Goal: Task Accomplishment & Management: Use online tool/utility

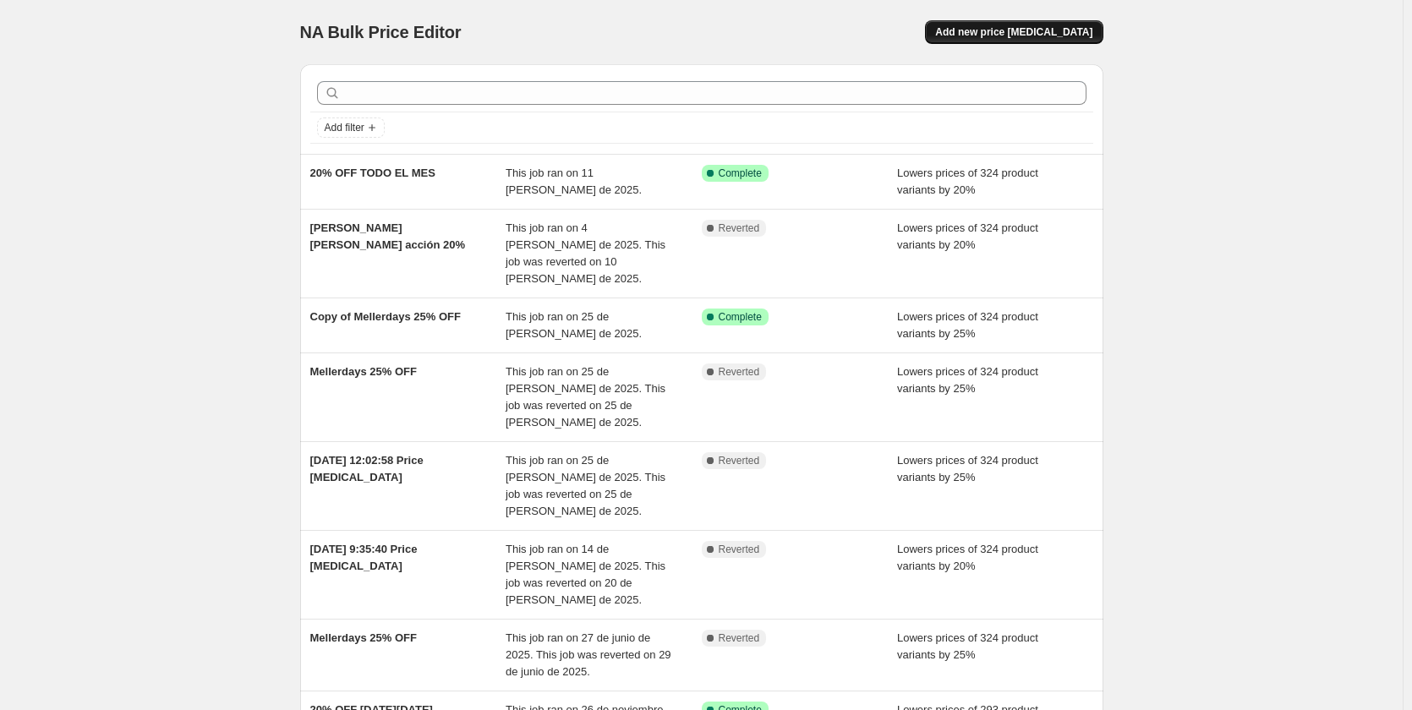
click at [1016, 31] on span "Add new price change job" at bounding box center [1013, 32] width 157 height 14
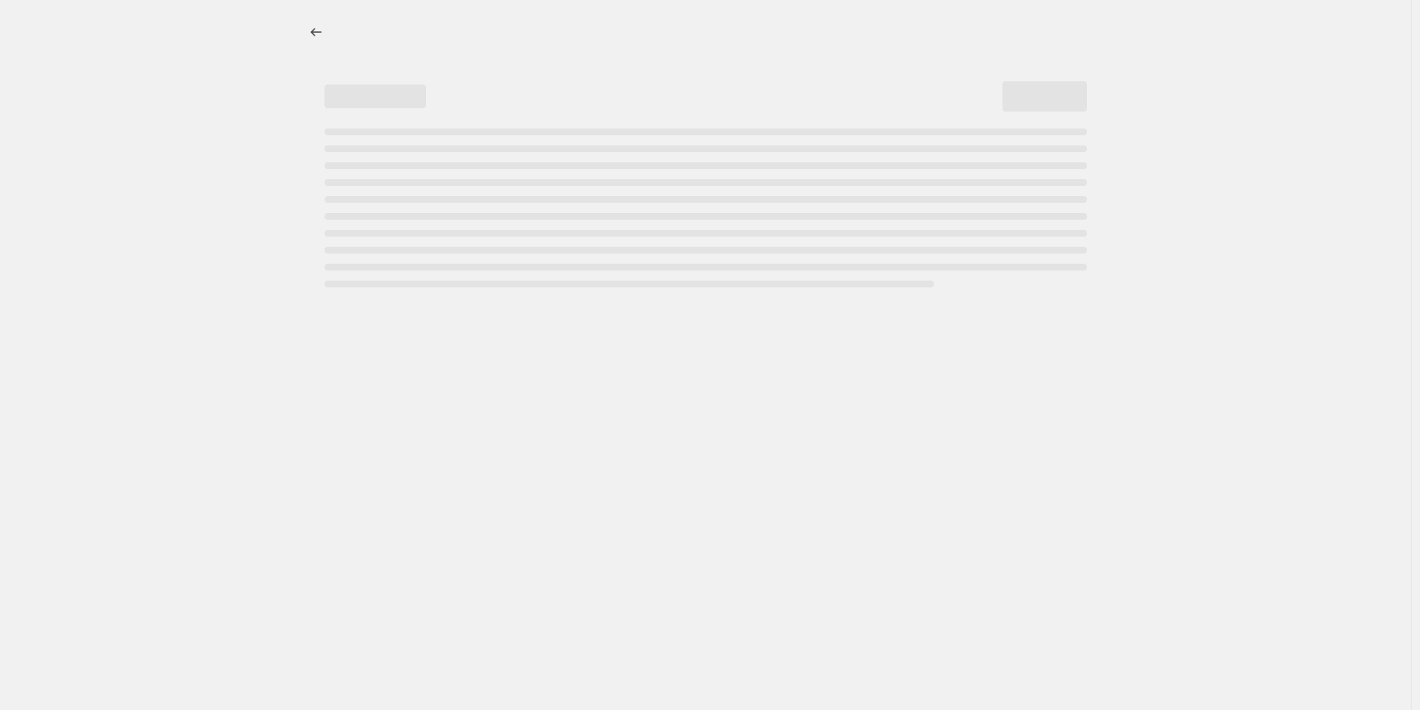
select select "percentage"
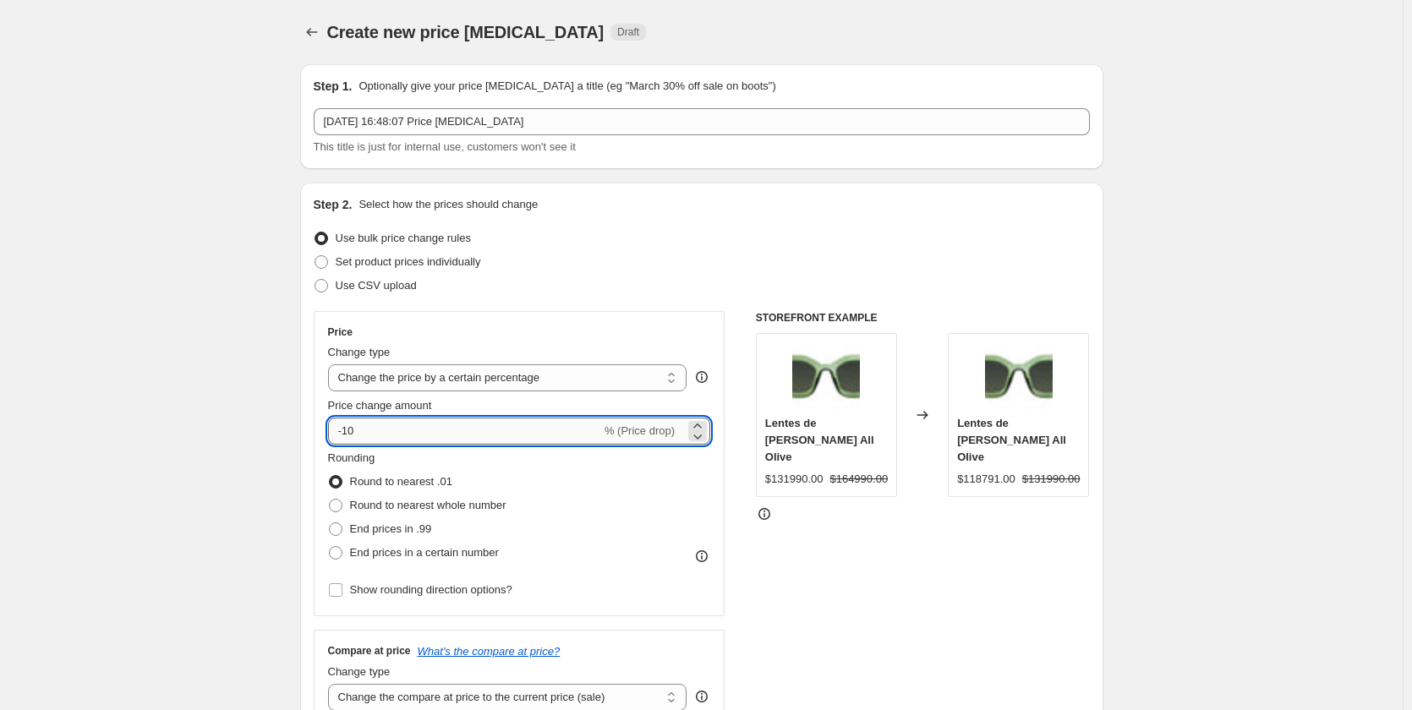
click at [378, 434] on input "-10" at bounding box center [464, 431] width 273 height 27
type input "-1"
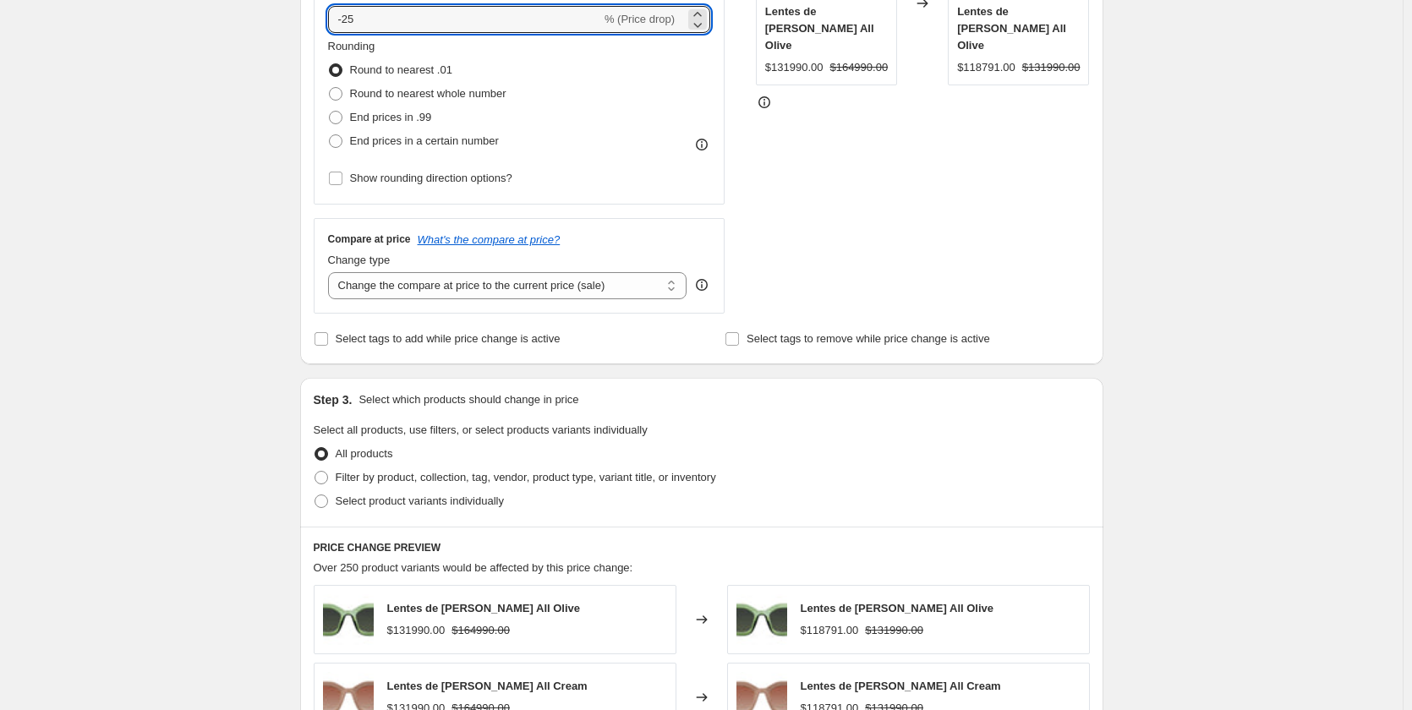
scroll to position [423, 0]
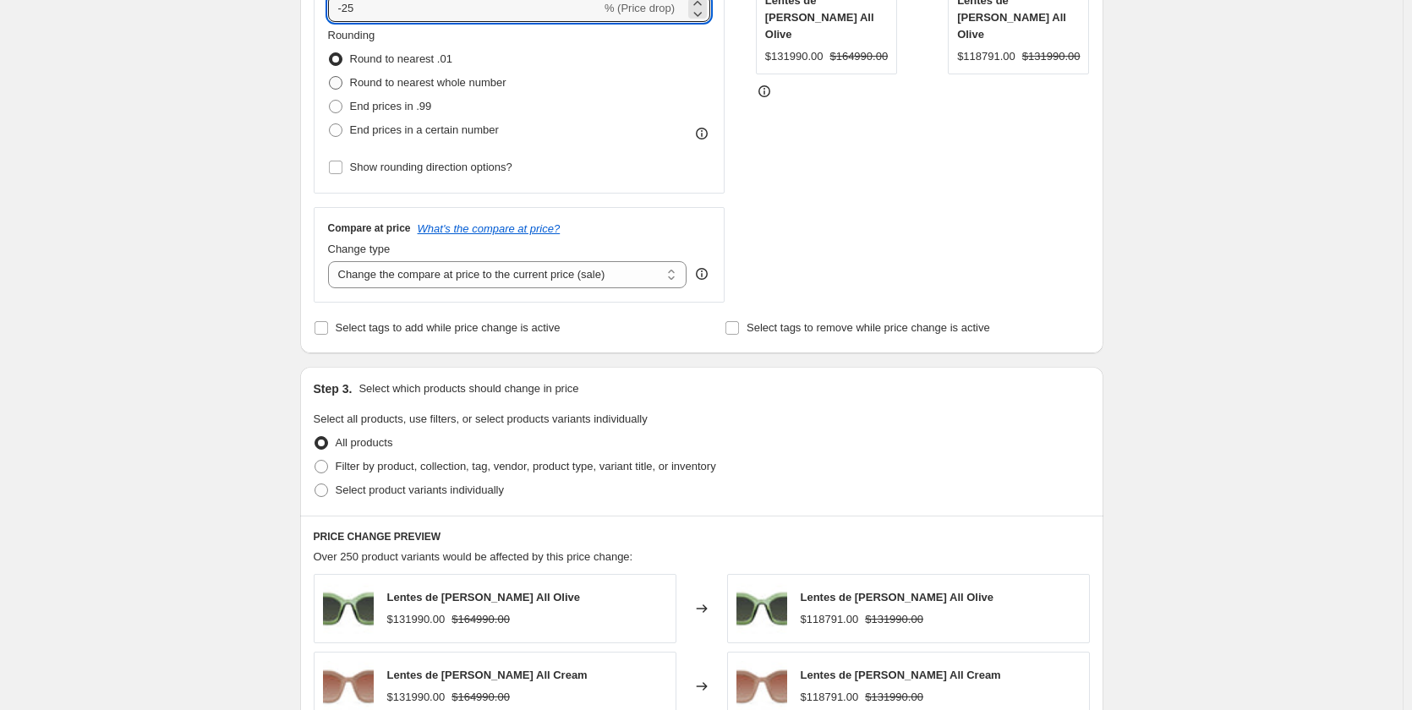
type input "-25"
click at [396, 85] on span "Round to nearest whole number" at bounding box center [428, 82] width 156 height 13
click at [330, 77] on input "Round to nearest whole number" at bounding box center [329, 76] width 1 height 1
radio input "true"
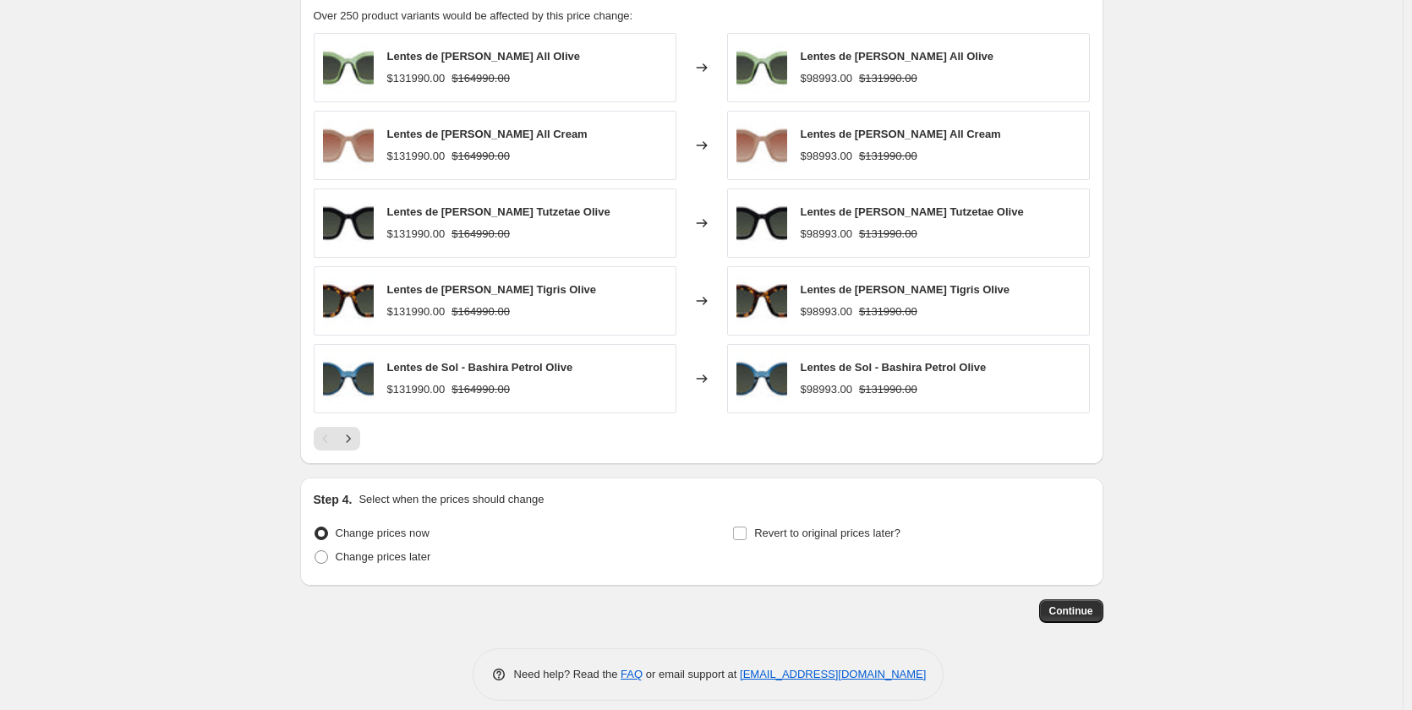
scroll to position [981, 0]
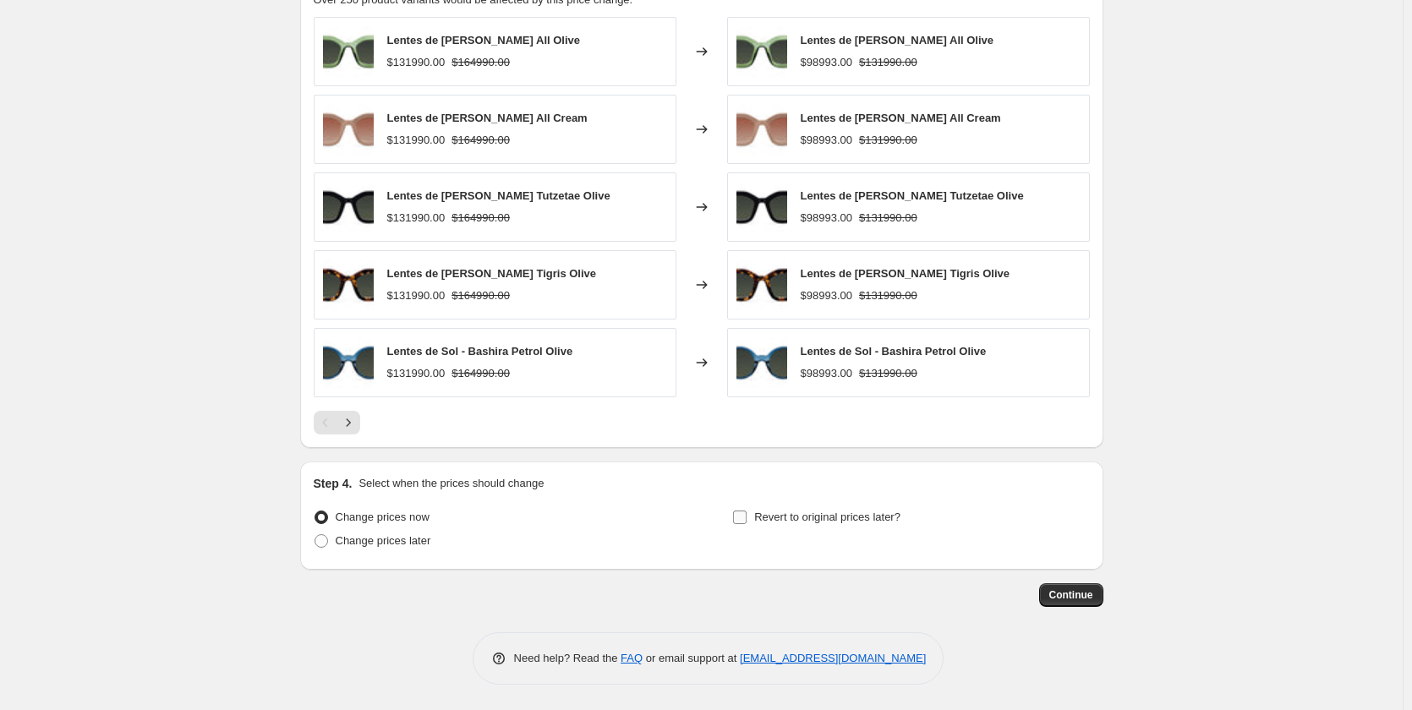
click at [767, 520] on span "Revert to original prices later?" at bounding box center [827, 517] width 146 height 13
click at [746, 520] on input "Revert to original prices later?" at bounding box center [740, 518] width 14 height 14
checkbox input "true"
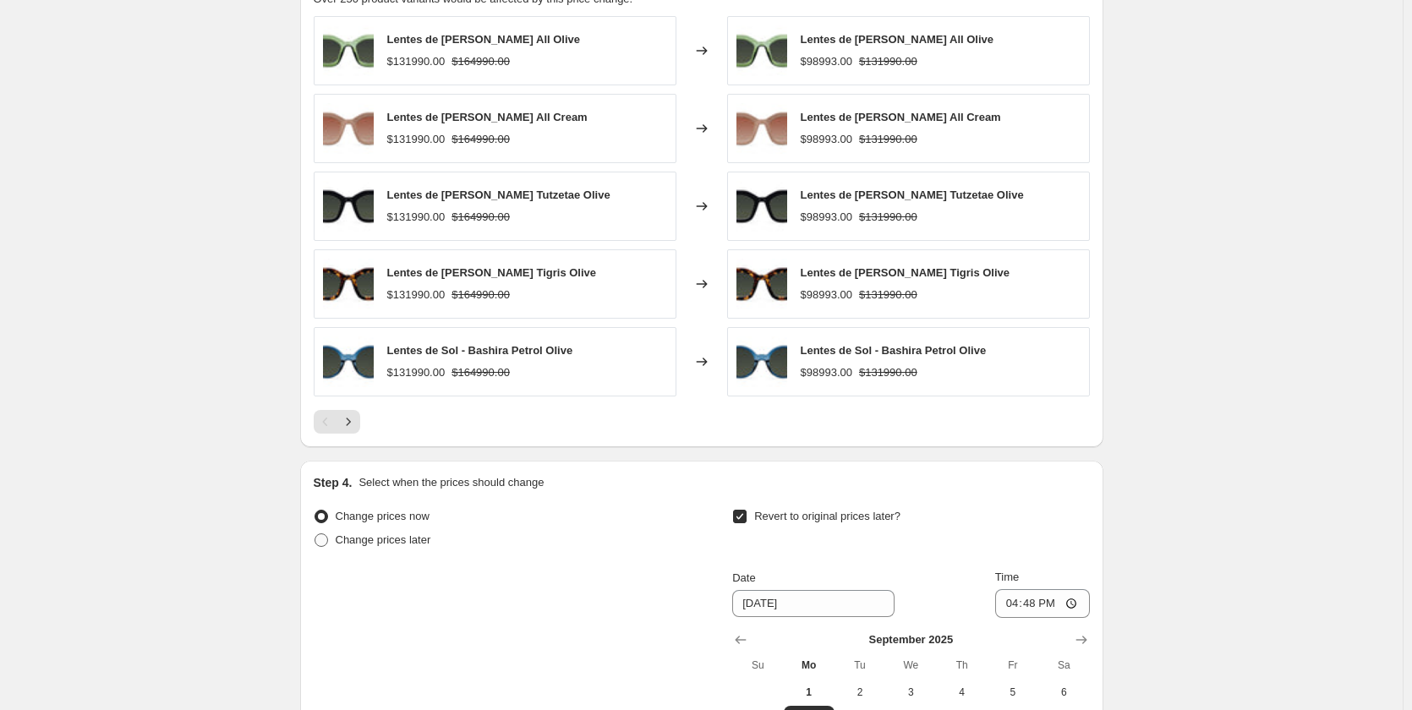
click at [375, 537] on span "Change prices later" at bounding box center [384, 539] width 96 height 13
click at [315, 534] on input "Change prices later" at bounding box center [314, 533] width 1 height 1
radio input "true"
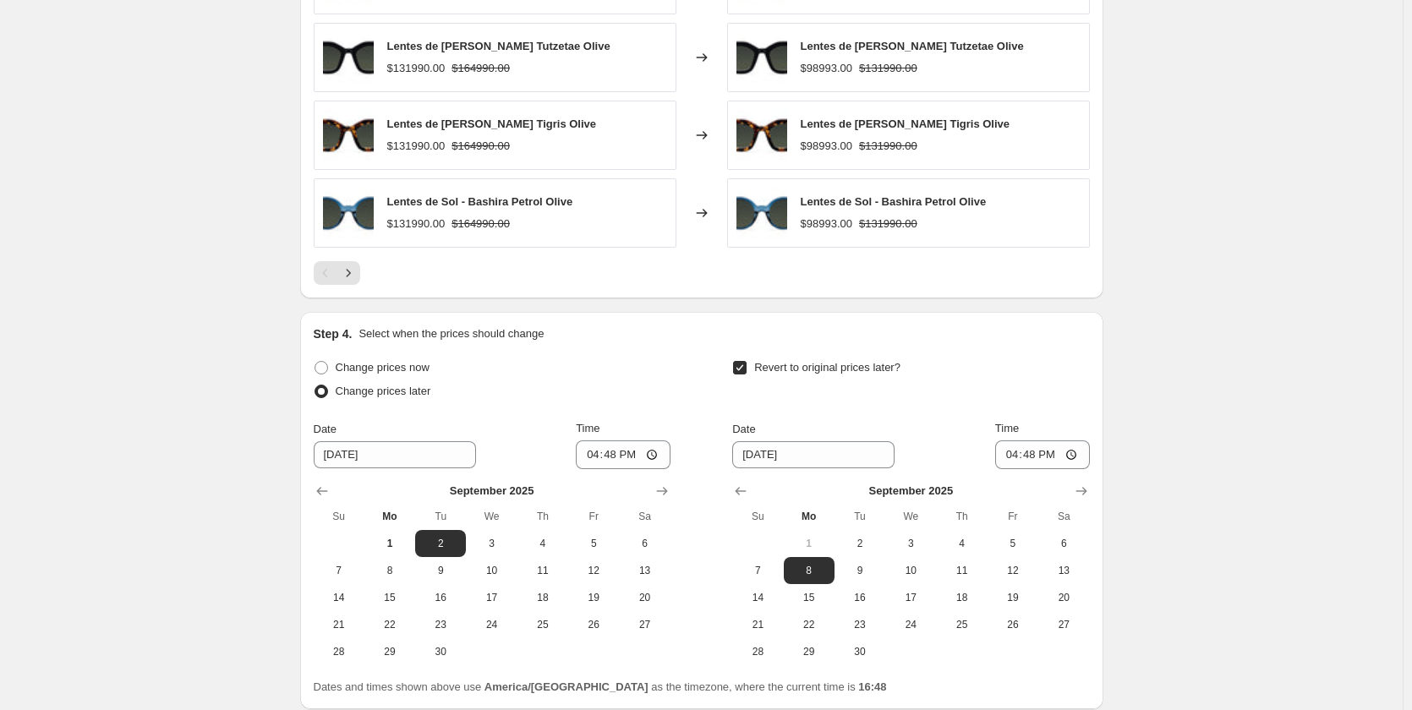
scroll to position [1270, 0]
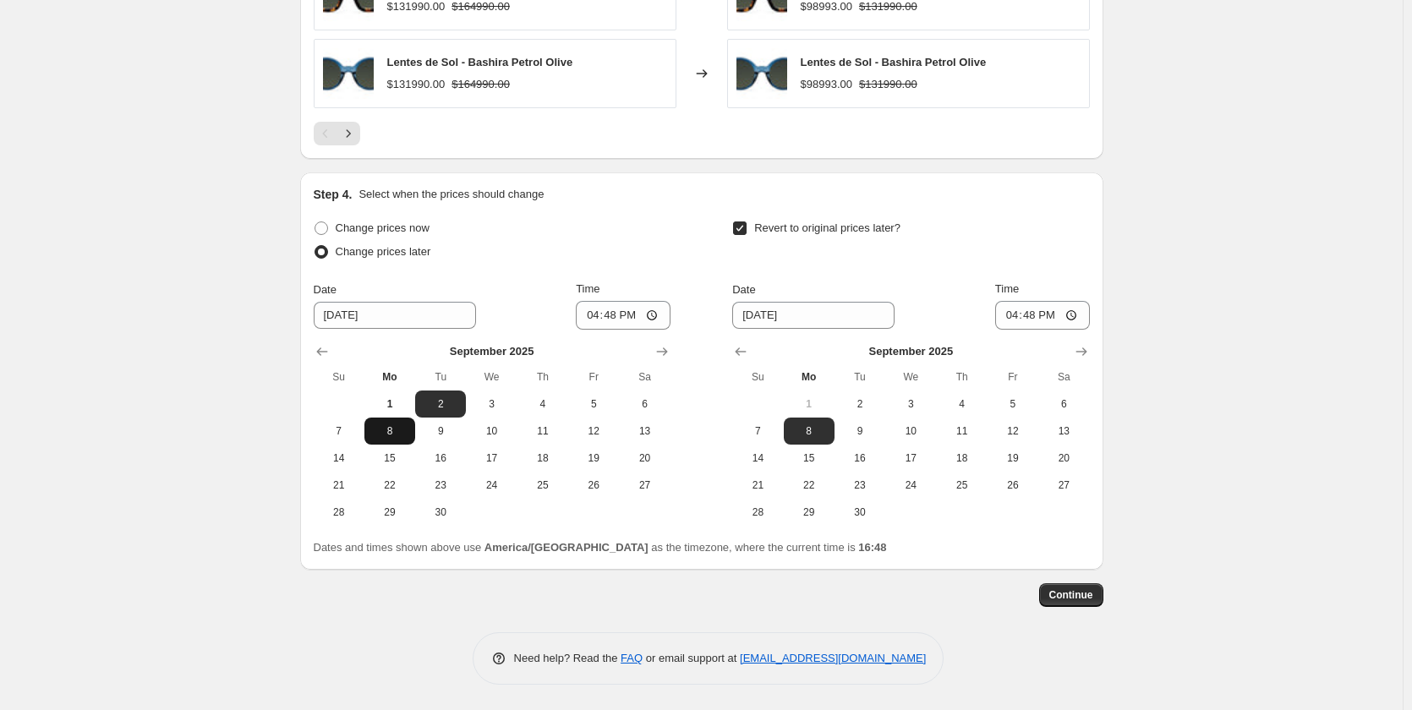
click at [406, 434] on span "8" at bounding box center [389, 431] width 37 height 14
click at [398, 455] on span "15" at bounding box center [389, 458] width 37 height 14
click at [402, 436] on span "8" at bounding box center [389, 431] width 37 height 14
type input "9/8/2025"
click at [810, 460] on span "15" at bounding box center [808, 458] width 37 height 14
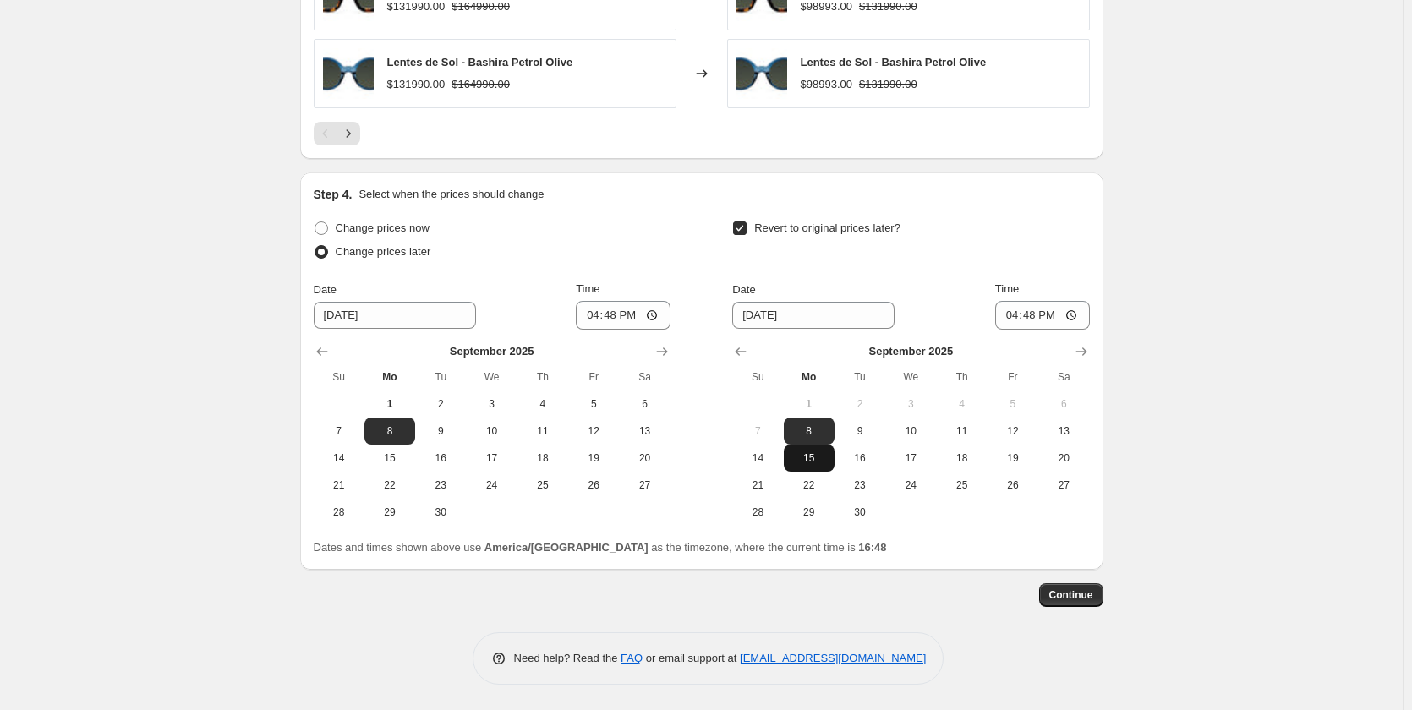
type input "9/15/2025"
click at [620, 313] on input "16:48" at bounding box center [623, 315] width 95 height 29
type input "10:00"
click at [1030, 316] on input "16:48" at bounding box center [1042, 315] width 95 height 29
click at [1039, 314] on input "02:00" at bounding box center [1042, 315] width 95 height 29
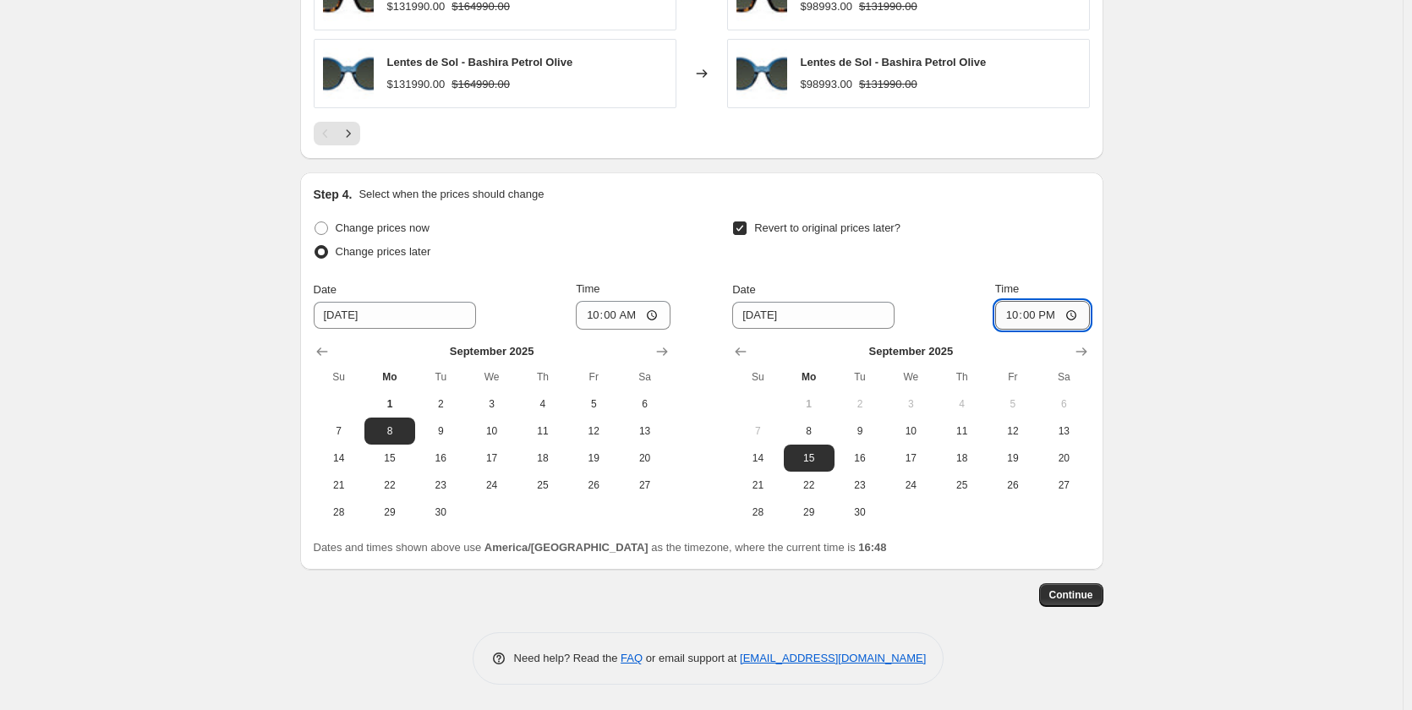
click at [1038, 316] on input "22:00" at bounding box center [1042, 315] width 95 height 29
type input "20:00"
click at [1071, 597] on span "Continue" at bounding box center [1071, 595] width 44 height 14
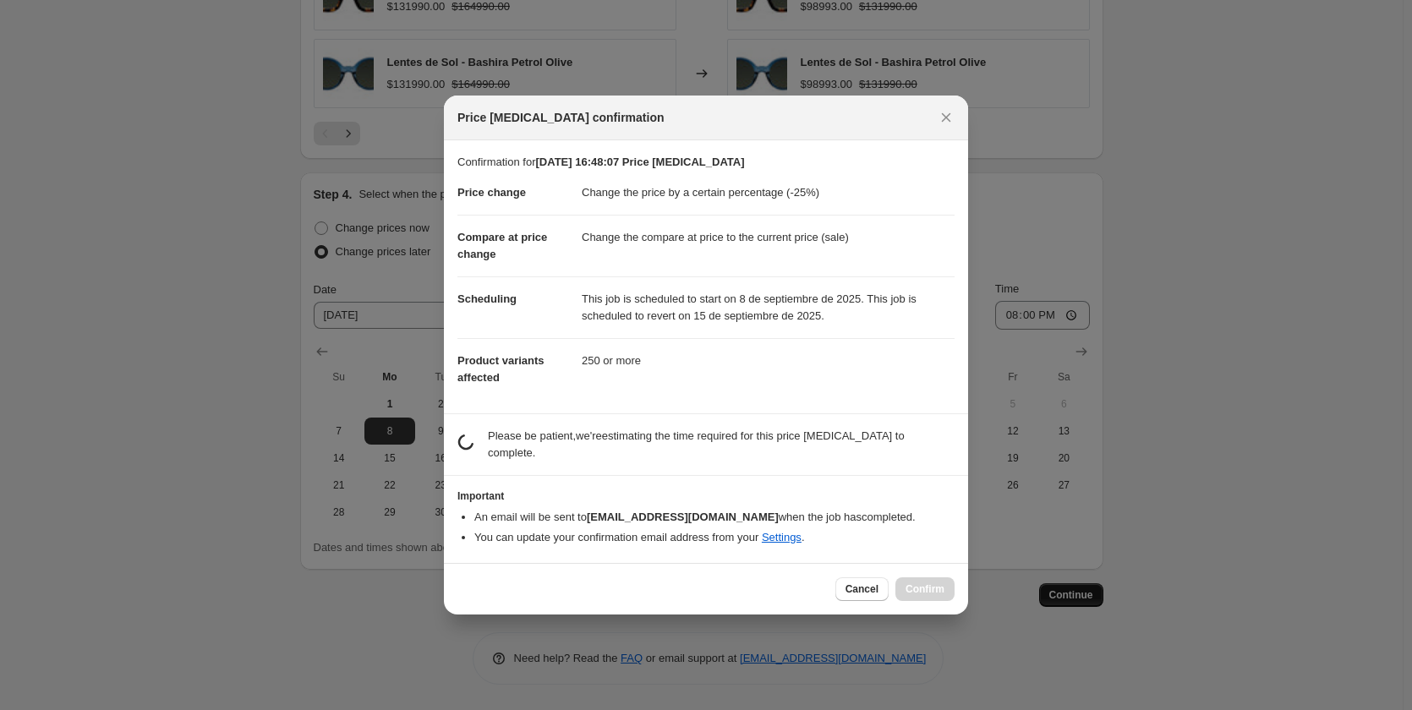
scroll to position [0, 0]
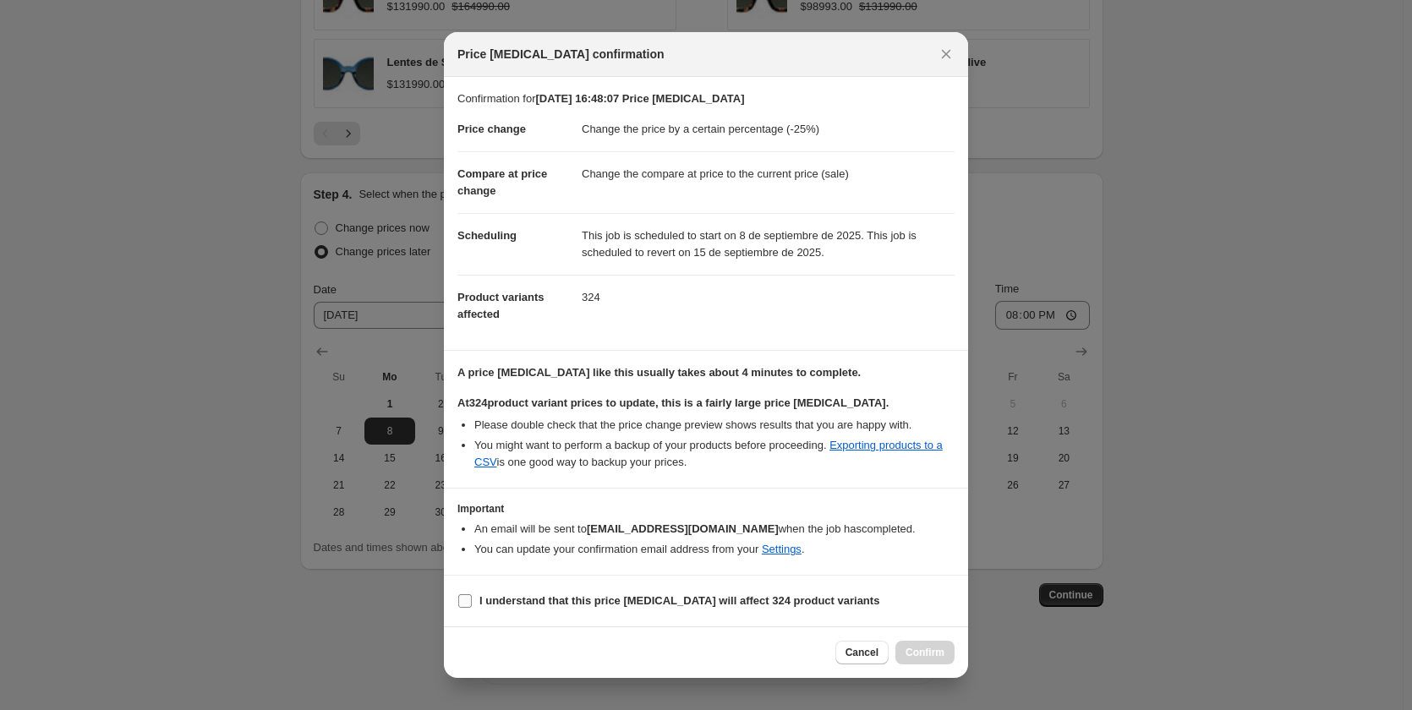
click at [463, 601] on input "I understand that this price change job will affect 324 product variants" at bounding box center [465, 601] width 14 height 14
checkbox input "true"
click at [916, 645] on button "Confirm" at bounding box center [924, 653] width 59 height 24
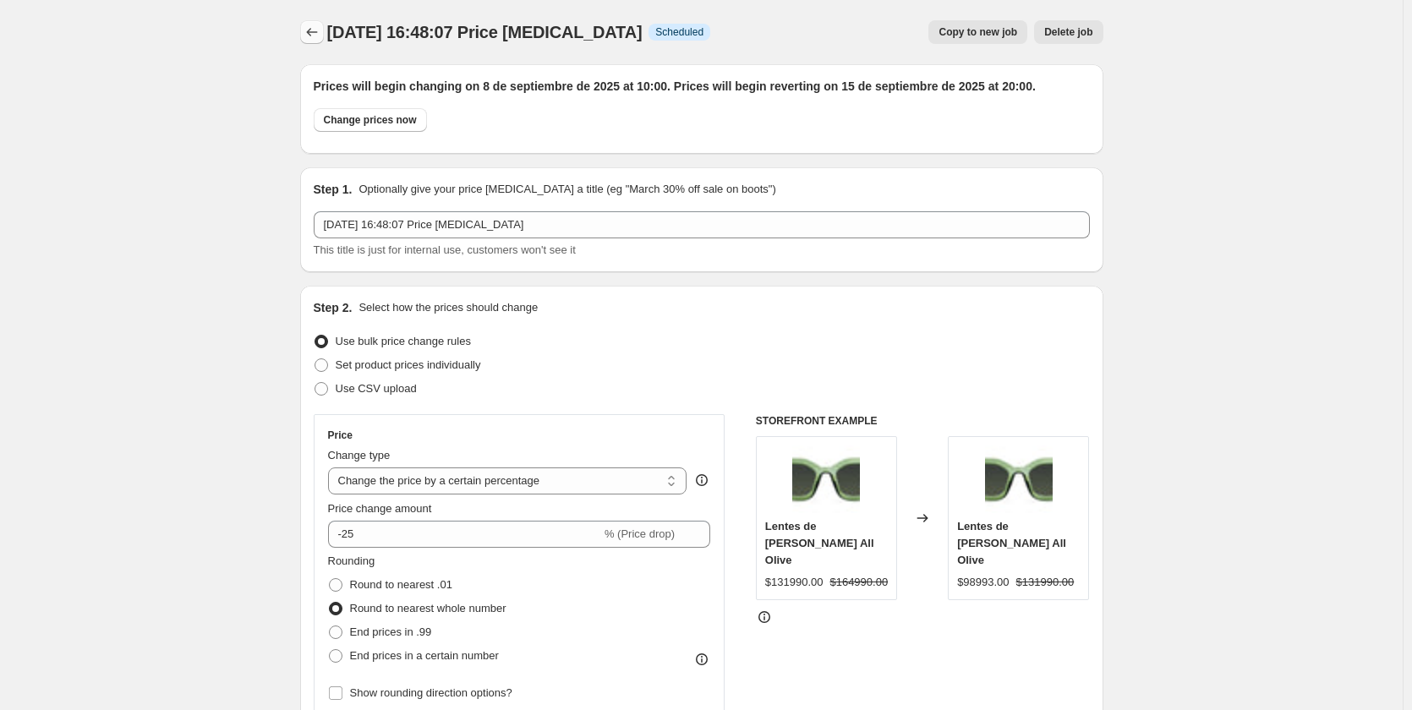
click at [306, 32] on button "Price change jobs" at bounding box center [312, 32] width 24 height 24
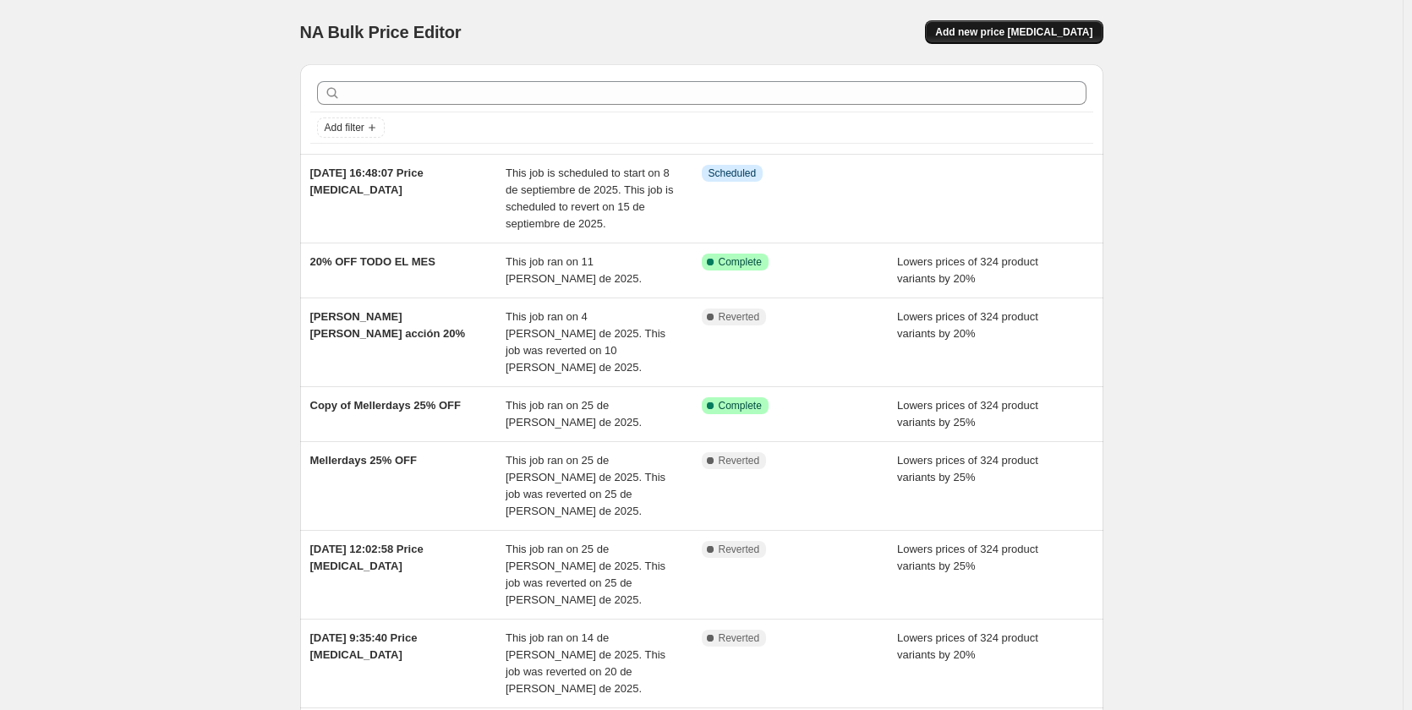
click at [1018, 39] on button "Add new price change job" at bounding box center [1014, 32] width 178 height 24
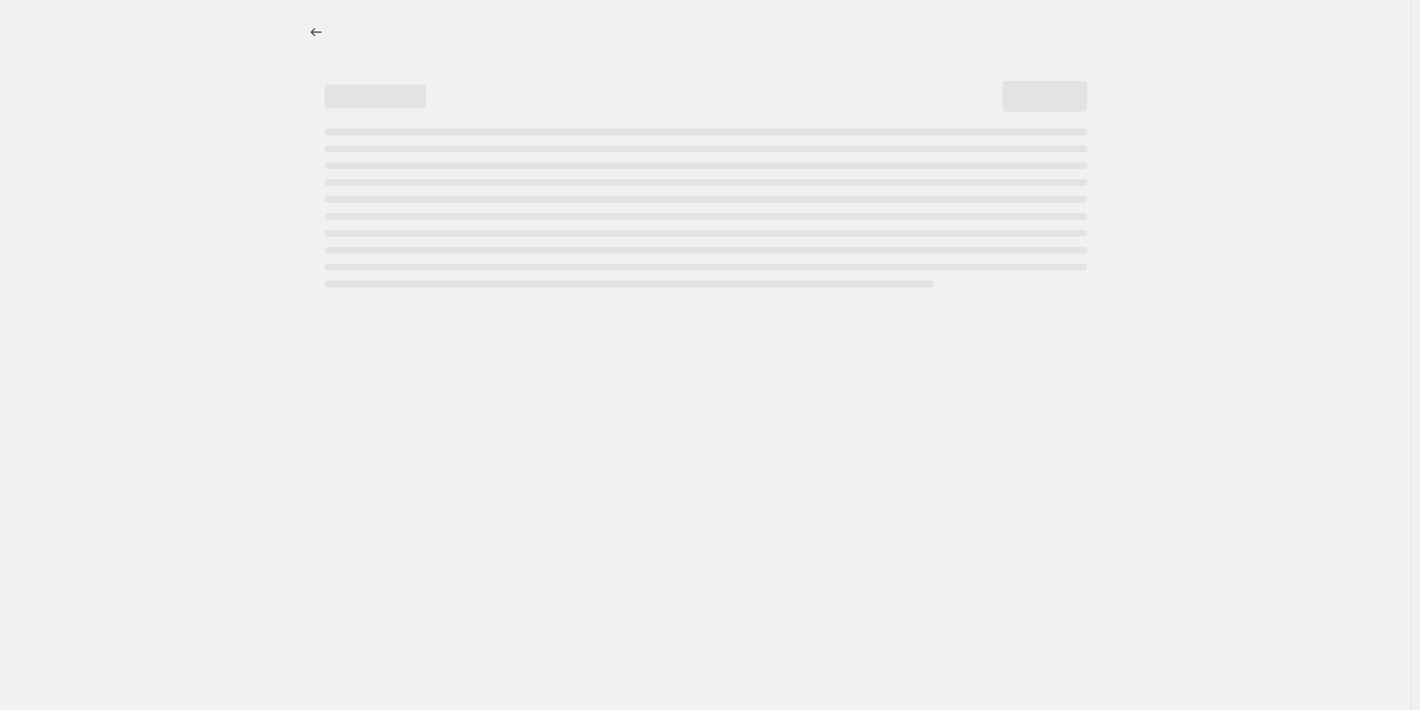
select select "percentage"
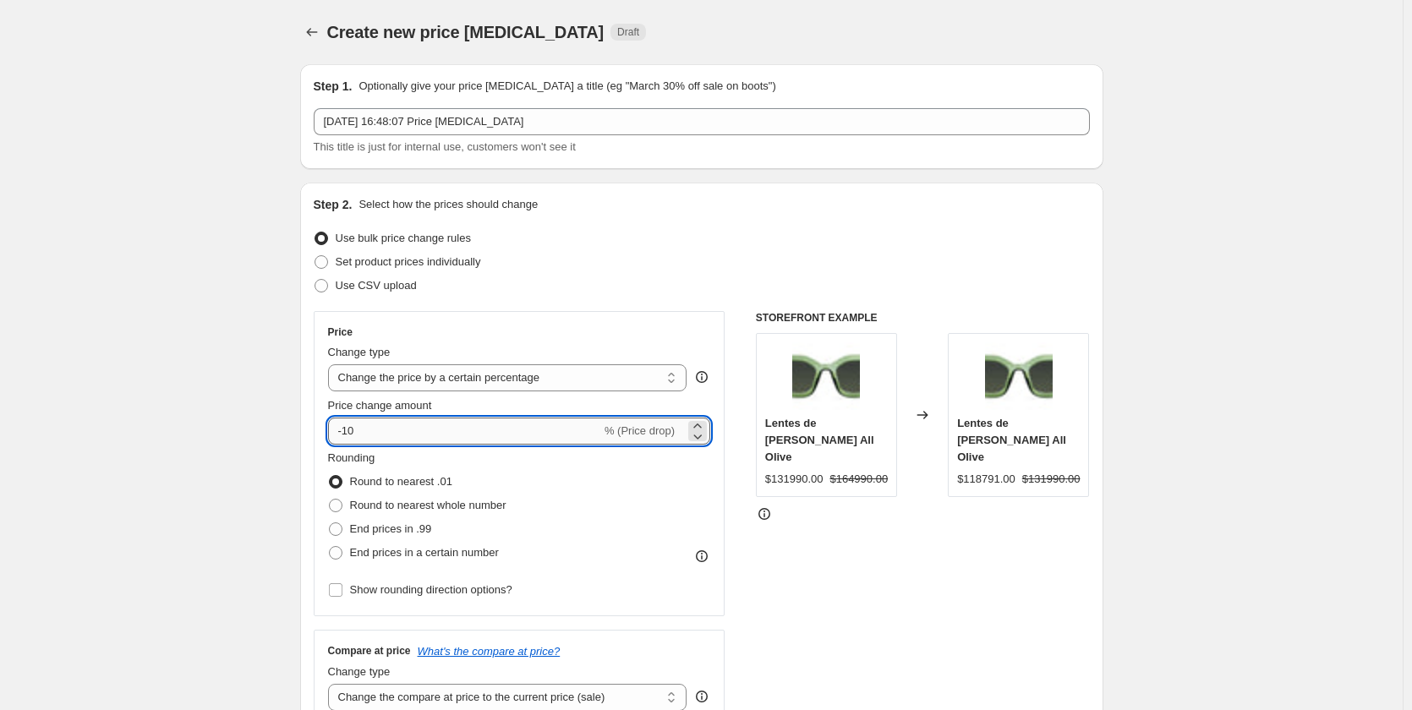
click at [380, 428] on input "-10" at bounding box center [464, 431] width 273 height 27
type input "-1"
type input "-25"
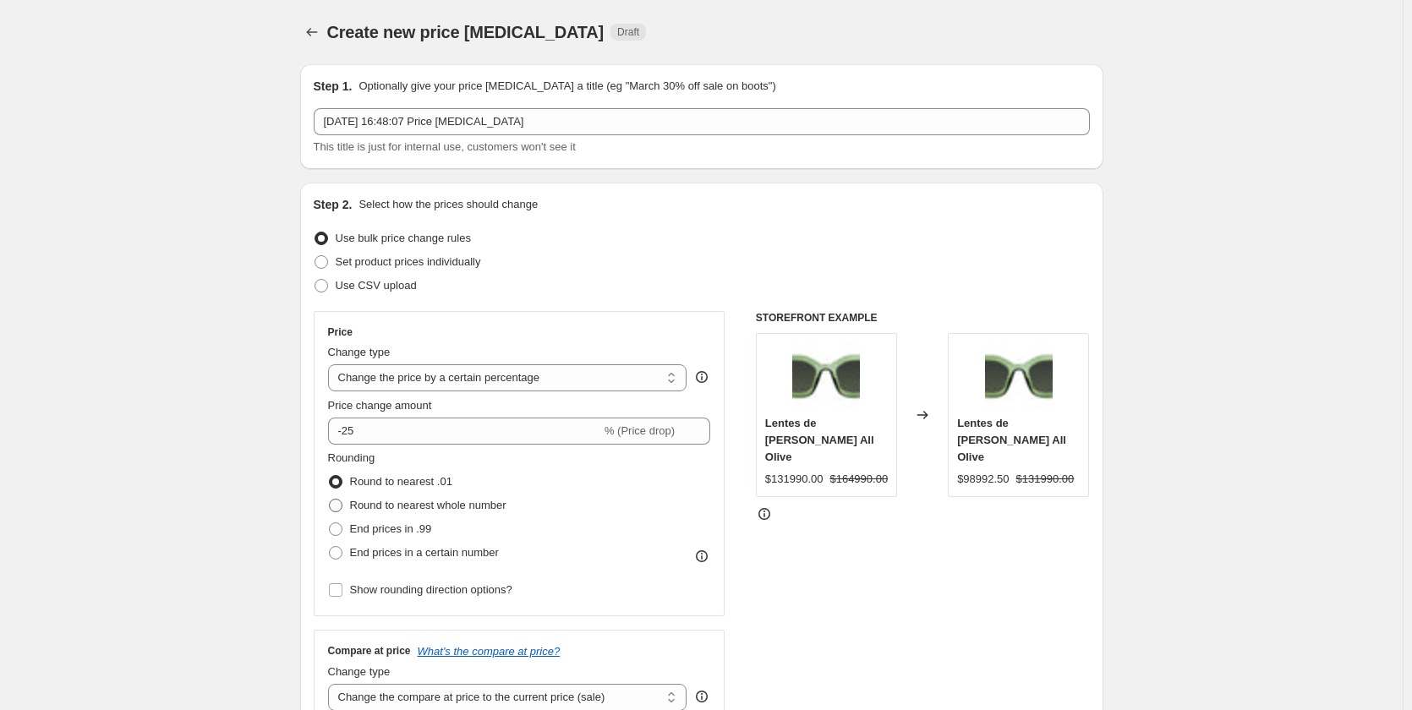
click at [391, 514] on span "Round to nearest whole number" at bounding box center [428, 505] width 156 height 17
click at [330, 500] on input "Round to nearest whole number" at bounding box center [329, 499] width 1 height 1
radio input "true"
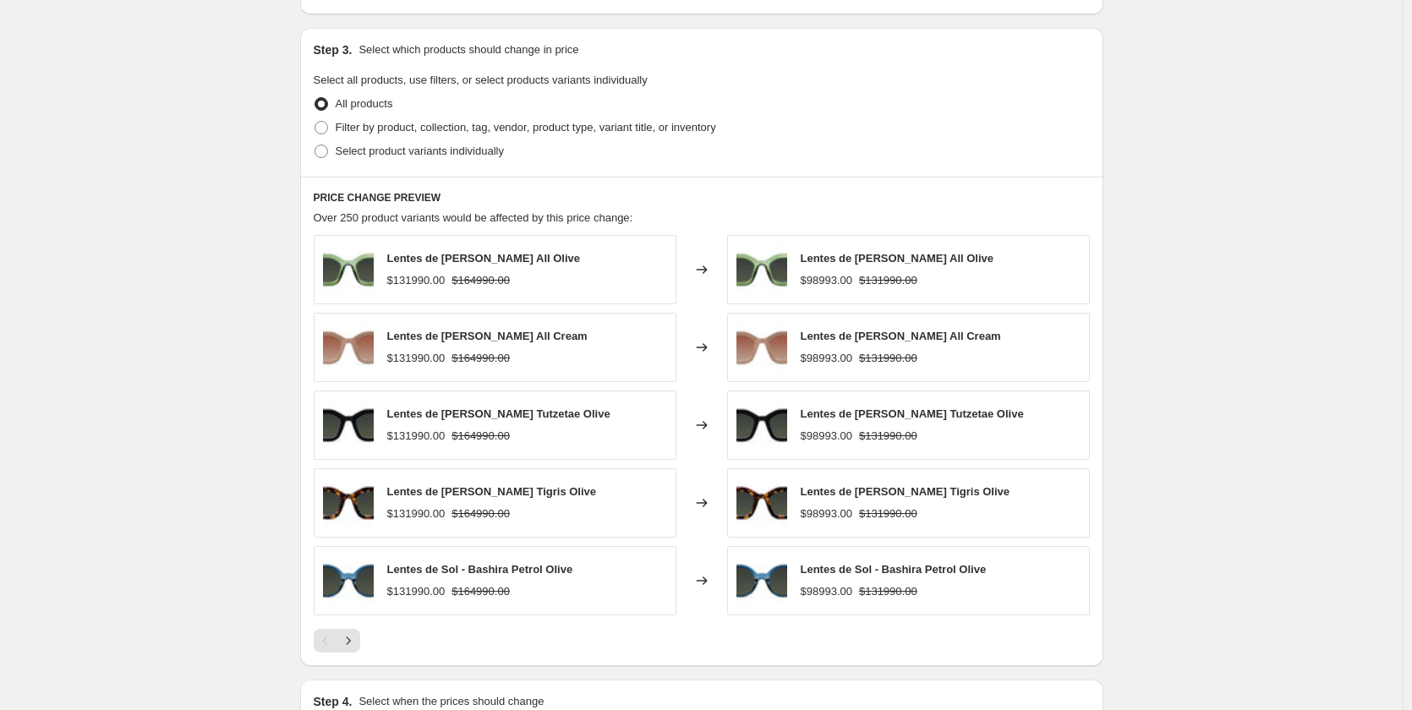
scroll to position [981, 0]
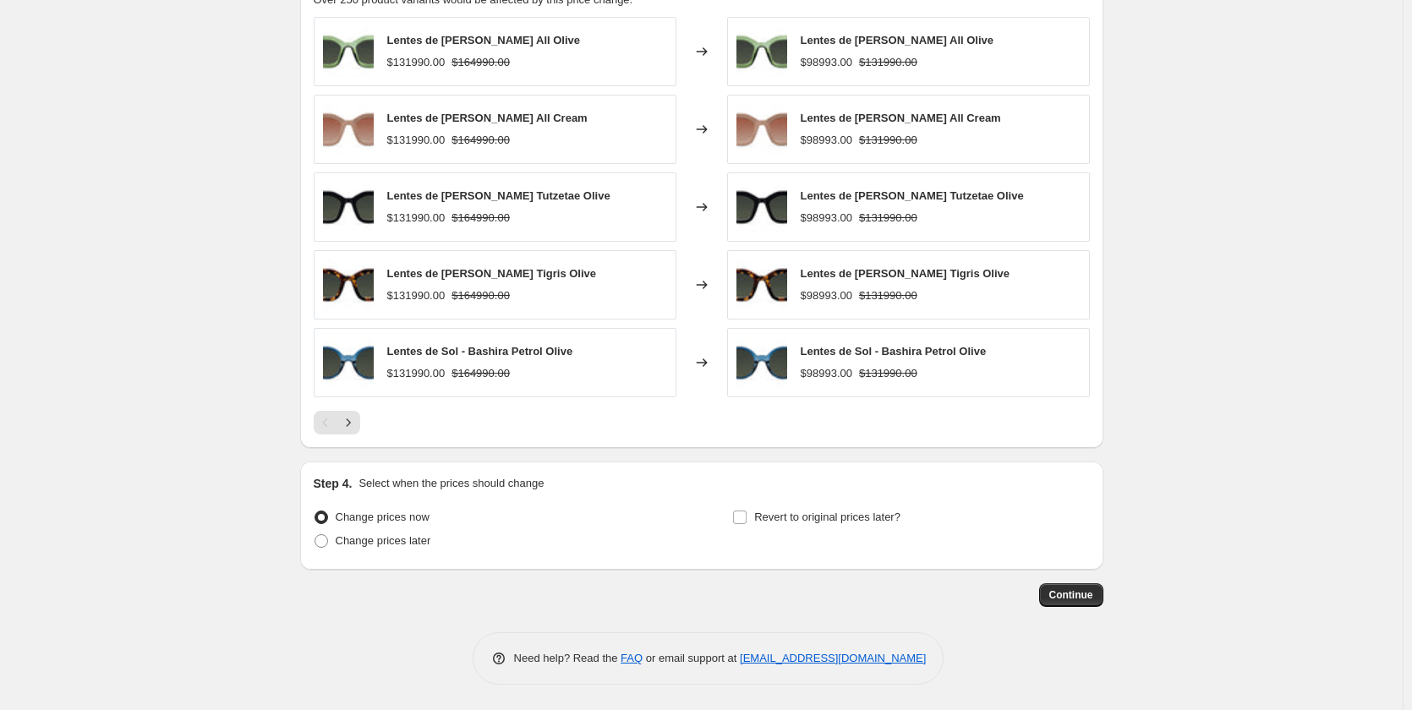
click at [434, 538] on div "Change prices later" at bounding box center [492, 541] width 357 height 24
click at [755, 521] on label "Revert to original prices later?" at bounding box center [816, 517] width 168 height 24
click at [746, 521] on input "Revert to original prices later?" at bounding box center [740, 518] width 14 height 14
checkbox input "true"
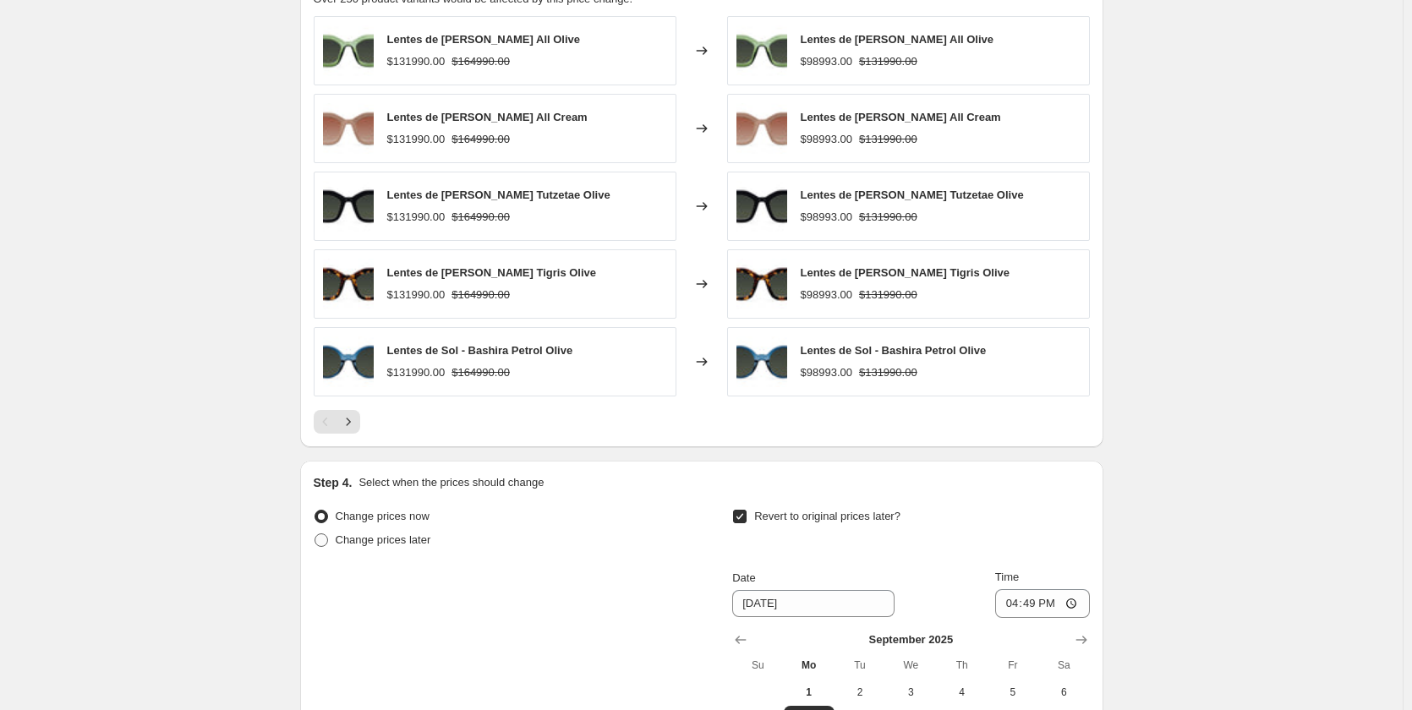
click at [394, 552] on label "Change prices later" at bounding box center [372, 540] width 117 height 24
click at [315, 534] on input "Change prices later" at bounding box center [314, 533] width 1 height 1
radio input "true"
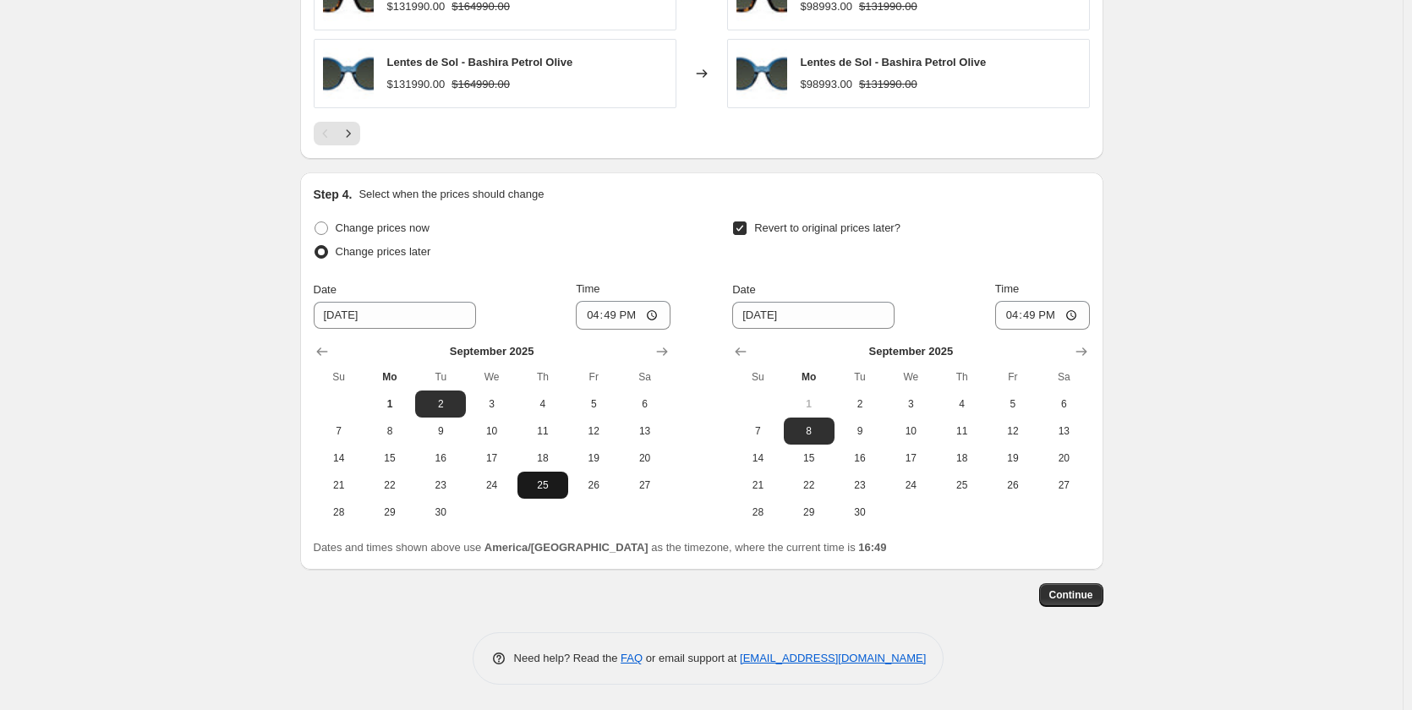
click at [544, 488] on span "25" at bounding box center [542, 485] width 37 height 14
type input "9/25/2025"
click at [1052, 484] on span "27" at bounding box center [1063, 485] width 37 height 14
type input "9/27/2025"
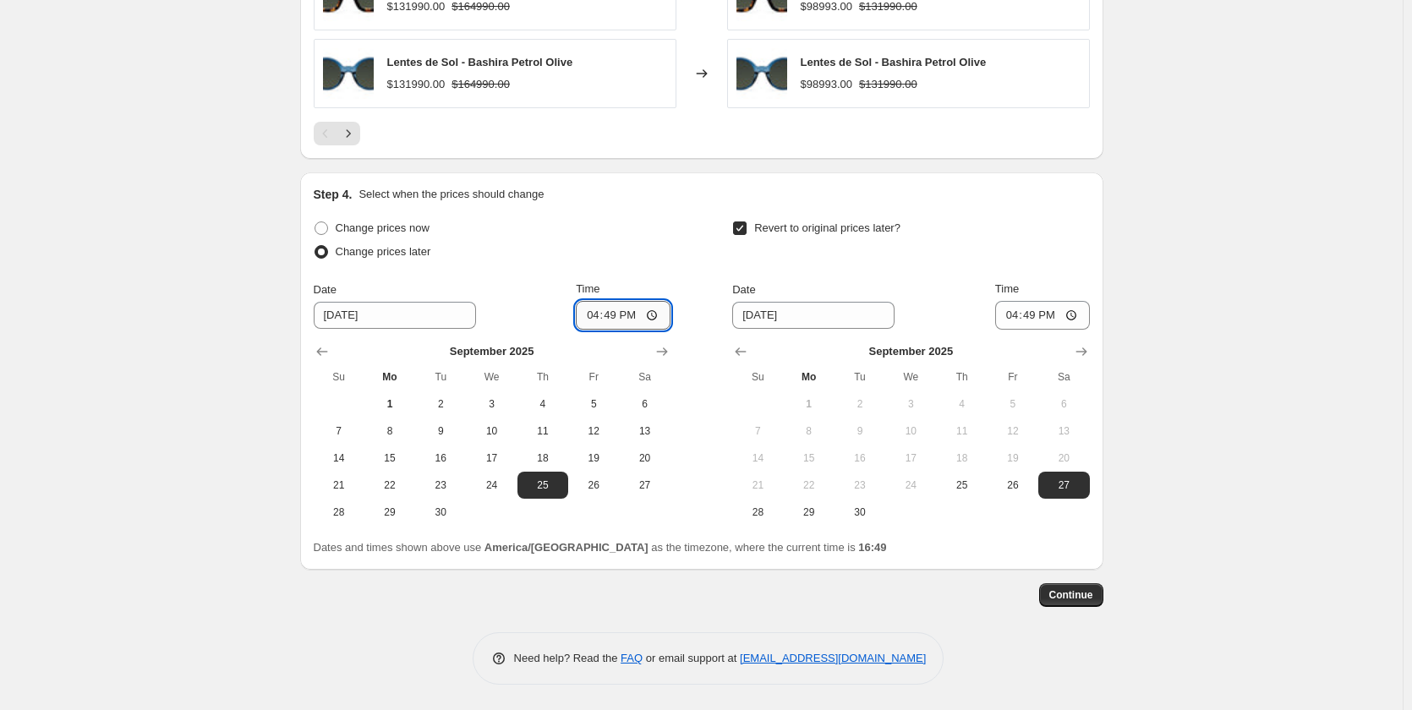
click at [617, 316] on input "16:49" at bounding box center [623, 315] width 95 height 29
type input "10:00"
click at [1036, 319] on input "16:49" at bounding box center [1042, 315] width 95 height 29
type input "20:00"
click at [1087, 602] on button "Continue" at bounding box center [1071, 595] width 64 height 24
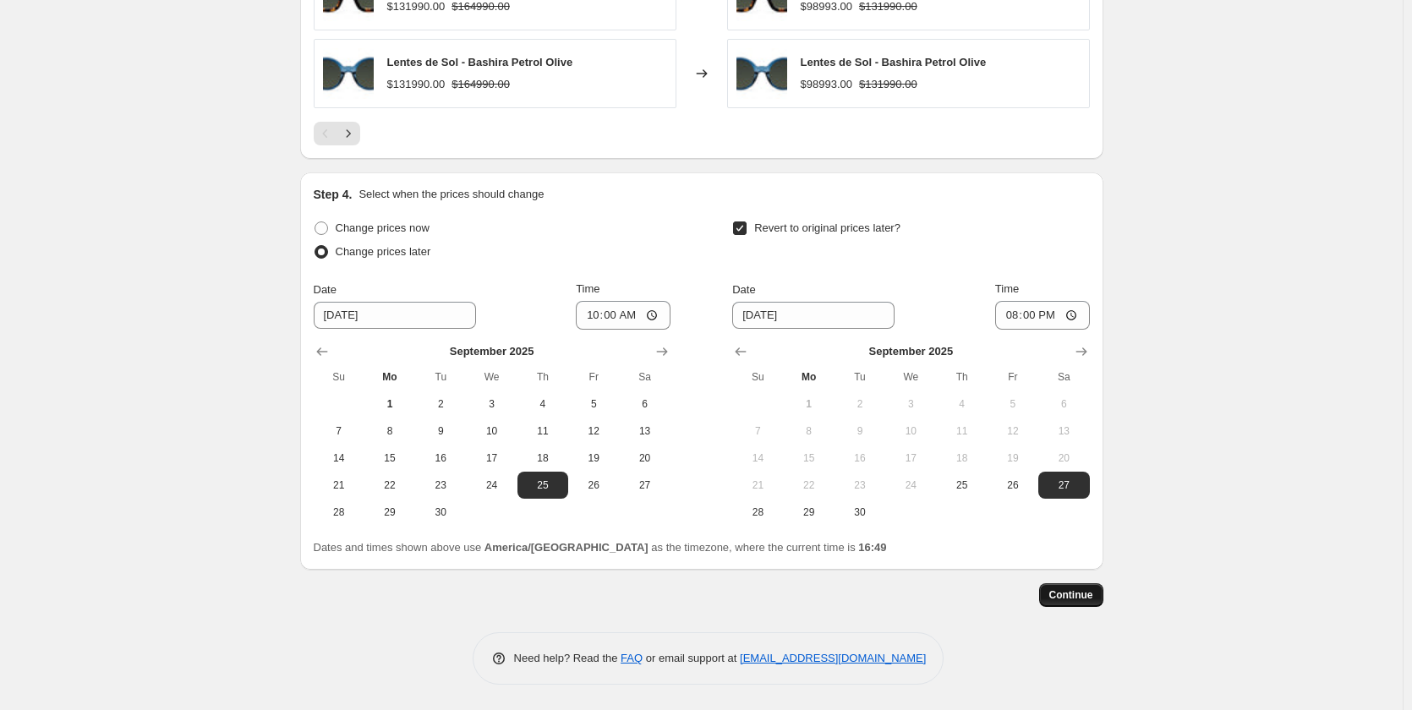
scroll to position [0, 0]
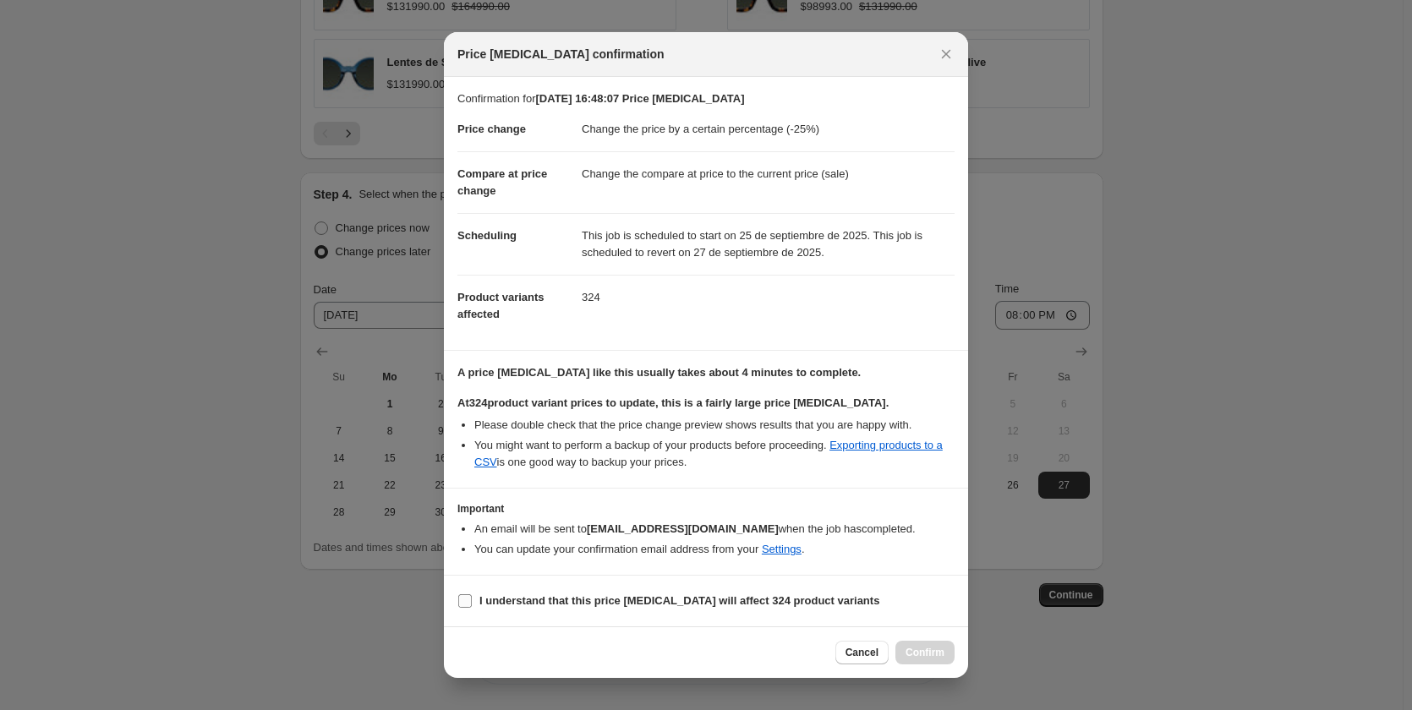
click at [519, 598] on b "I understand that this price change job will affect 324 product variants" at bounding box center [679, 600] width 400 height 13
click at [472, 598] on input "I understand that this price change job will affect 324 product variants" at bounding box center [465, 601] width 14 height 14
checkbox input "true"
click at [918, 645] on button "Confirm" at bounding box center [924, 653] width 59 height 24
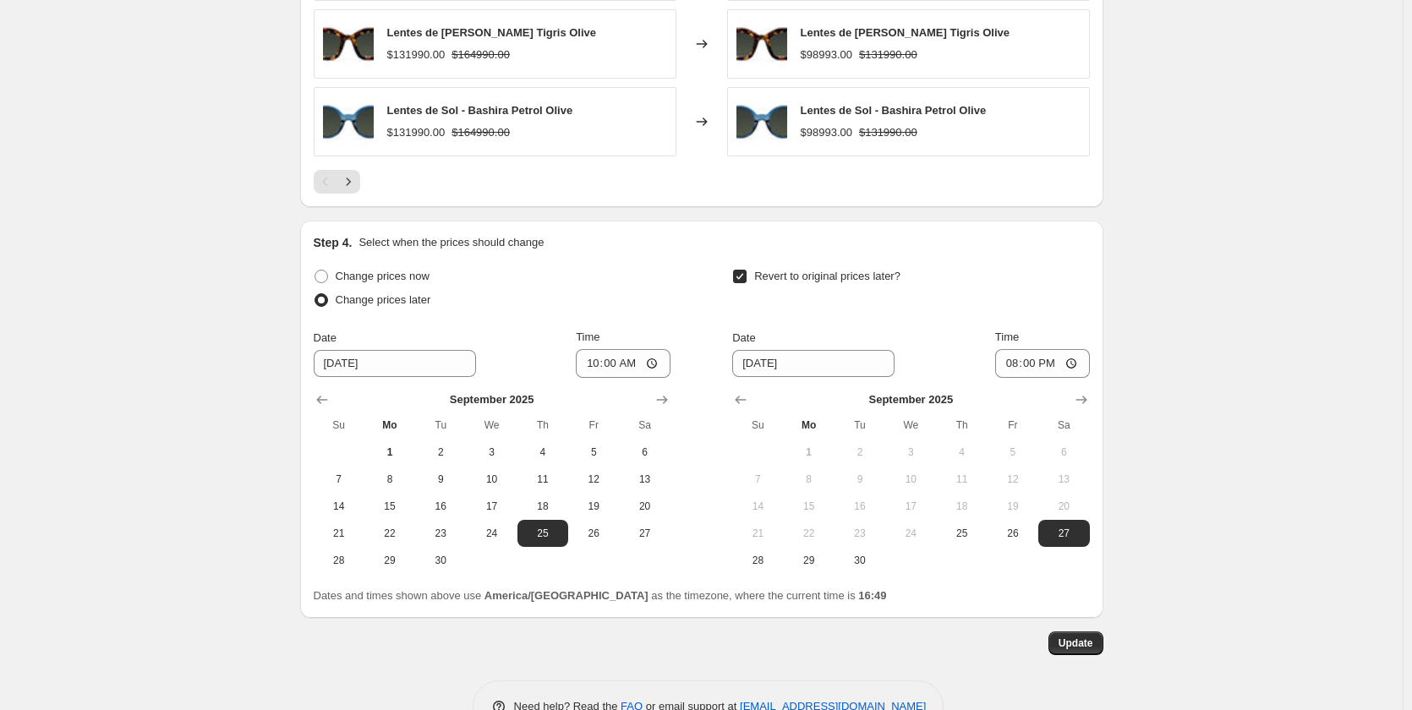
scroll to position [1373, 0]
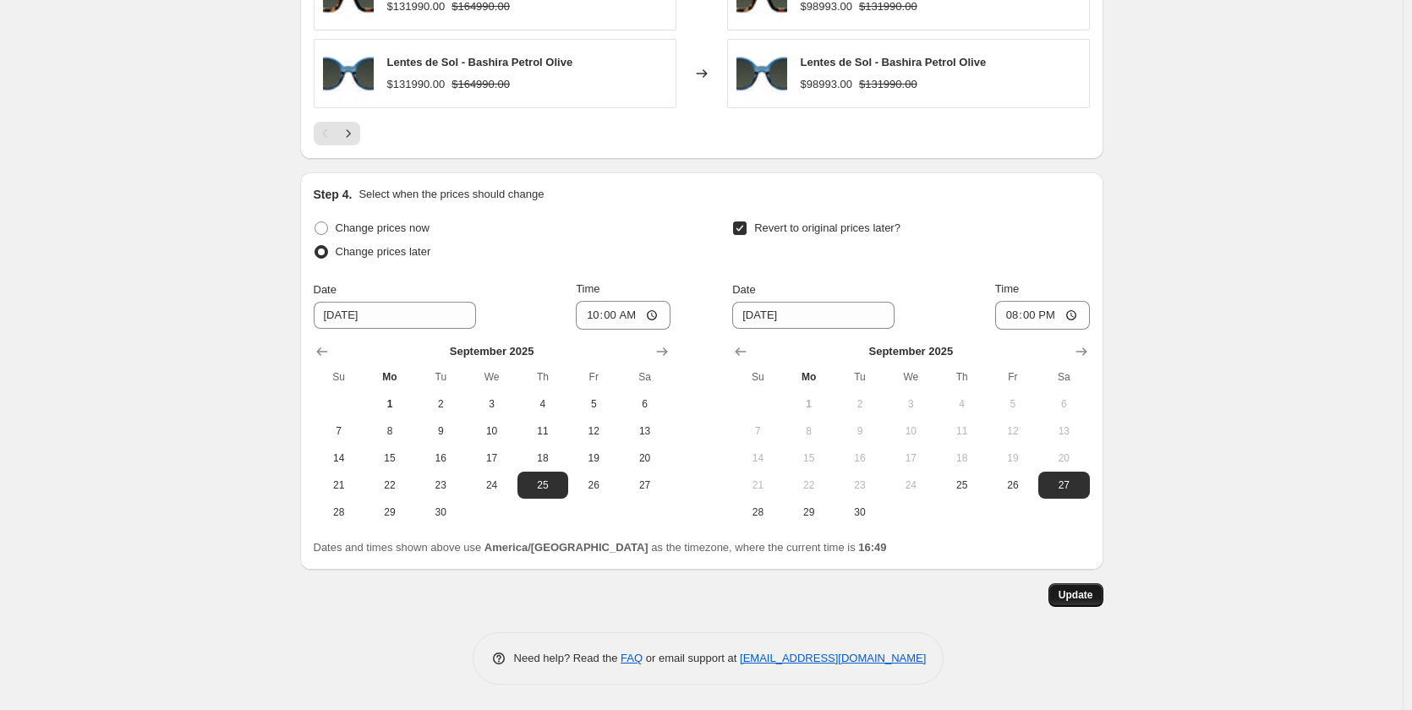
click at [1073, 600] on span "Update" at bounding box center [1075, 595] width 35 height 14
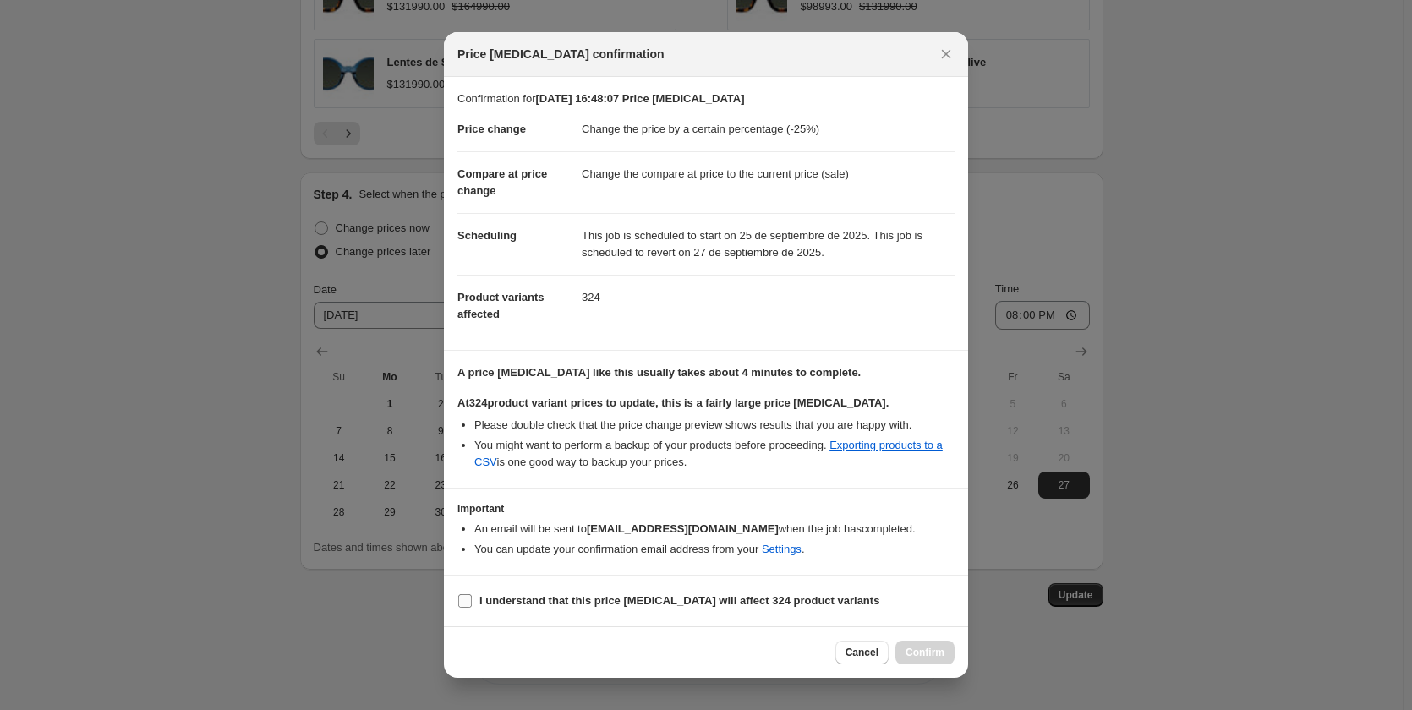
click at [530, 592] on label "I understand that this price change job will affect 324 product variants" at bounding box center [668, 601] width 422 height 24
click at [472, 594] on input "I understand that this price change job will affect 324 product variants" at bounding box center [465, 601] width 14 height 14
checkbox input "true"
click at [928, 648] on span "Confirm" at bounding box center [924, 653] width 39 height 14
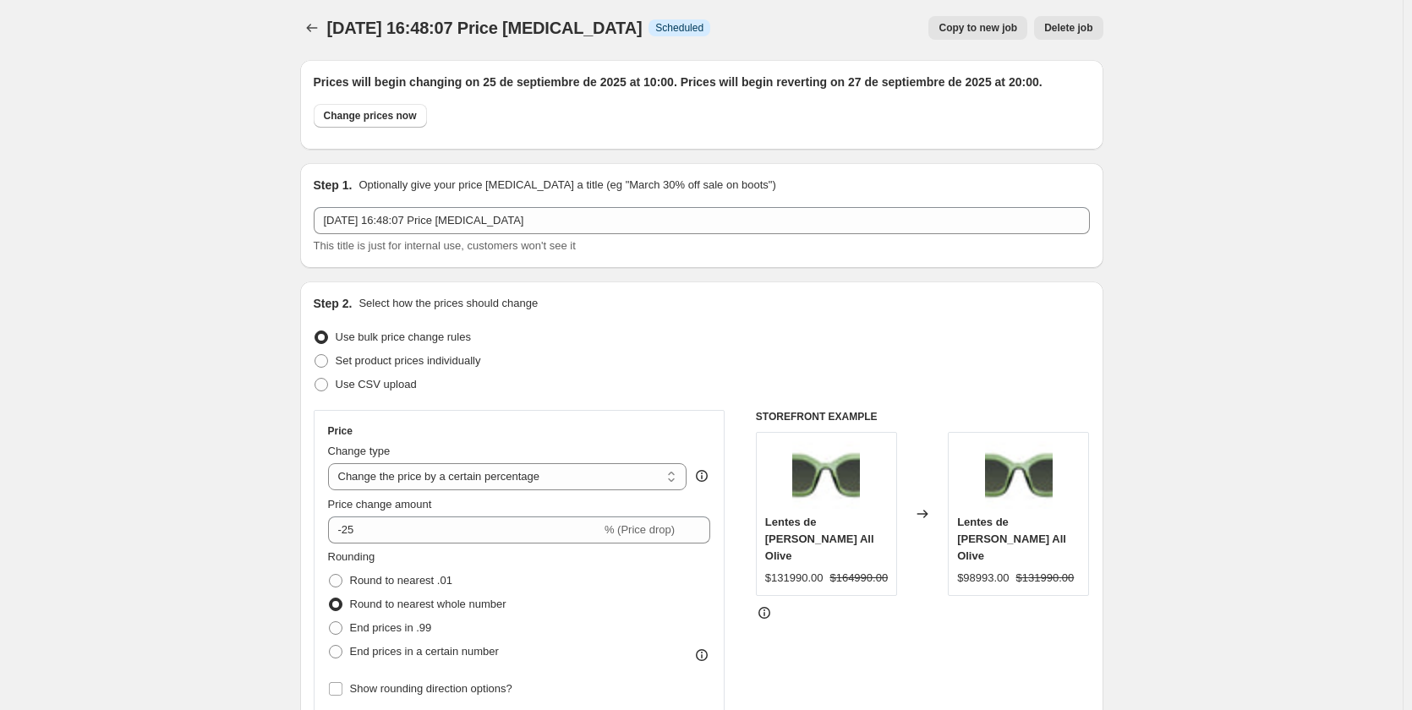
scroll to position [0, 0]
